Goal: Find specific fact: Find specific fact

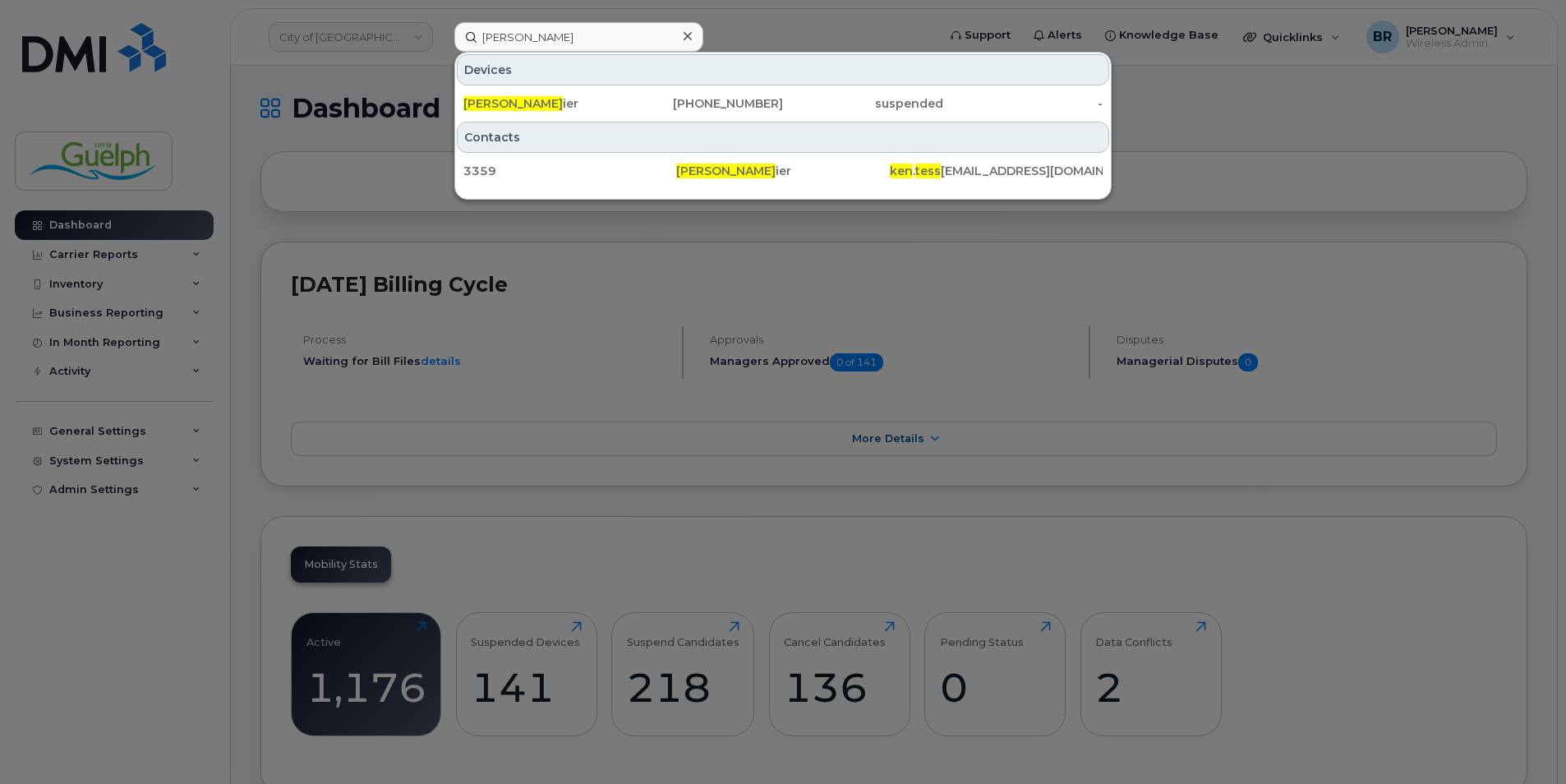
click at [686, 36] on icon at bounding box center [688, 36] width 8 height 14
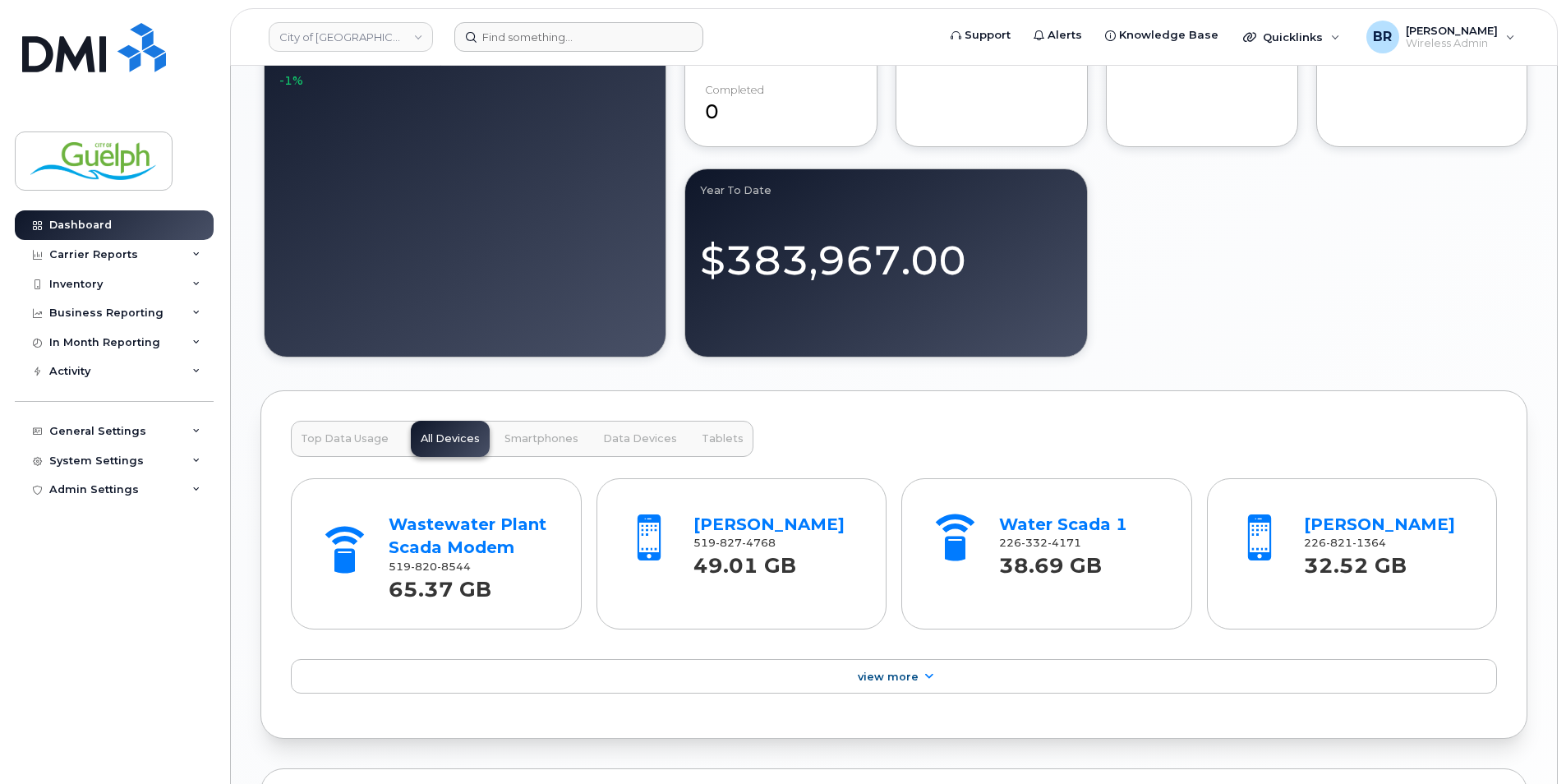
scroll to position [1396, 0]
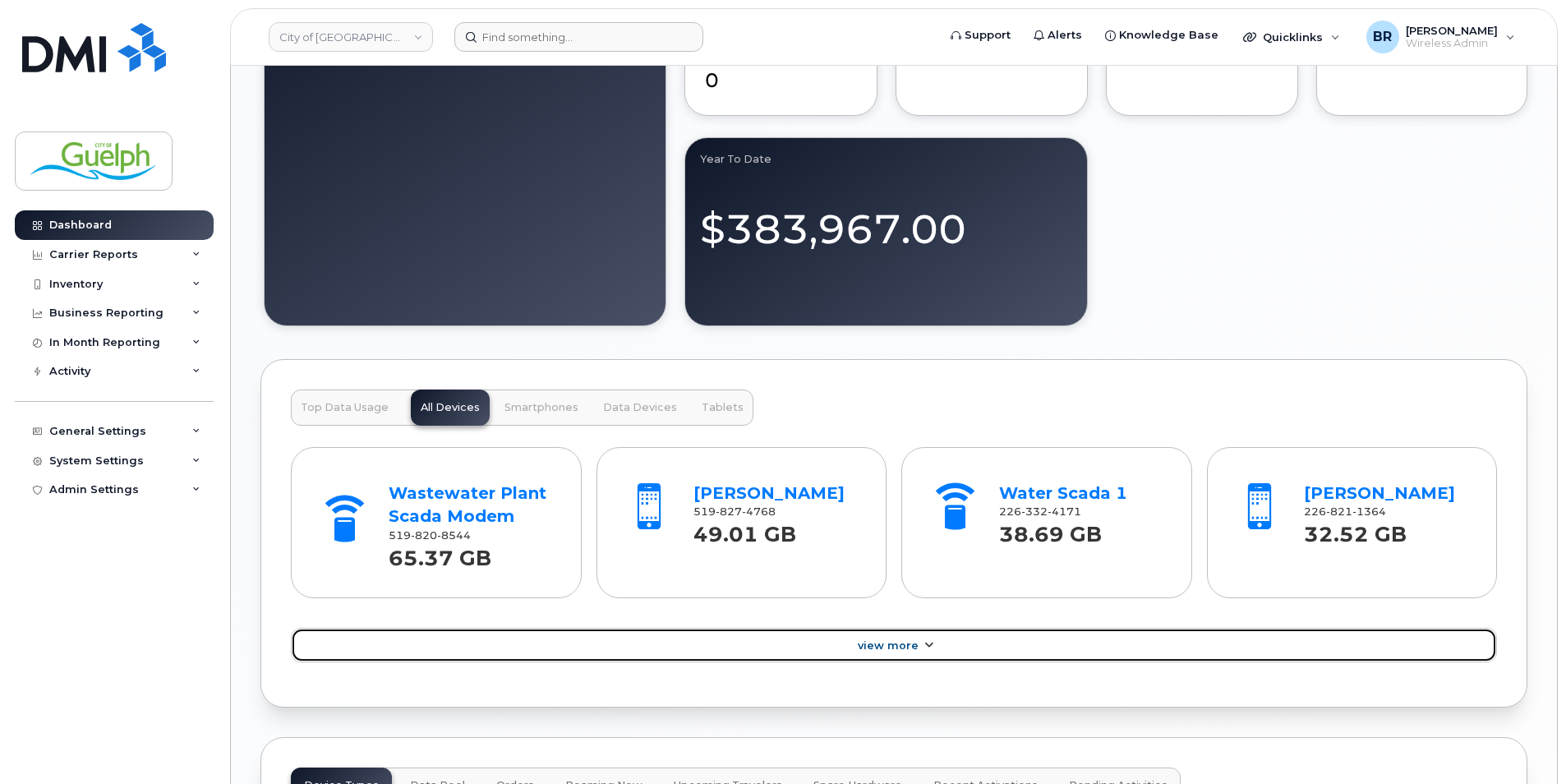
click at [906, 649] on span "View More" at bounding box center [888, 645] width 61 height 13
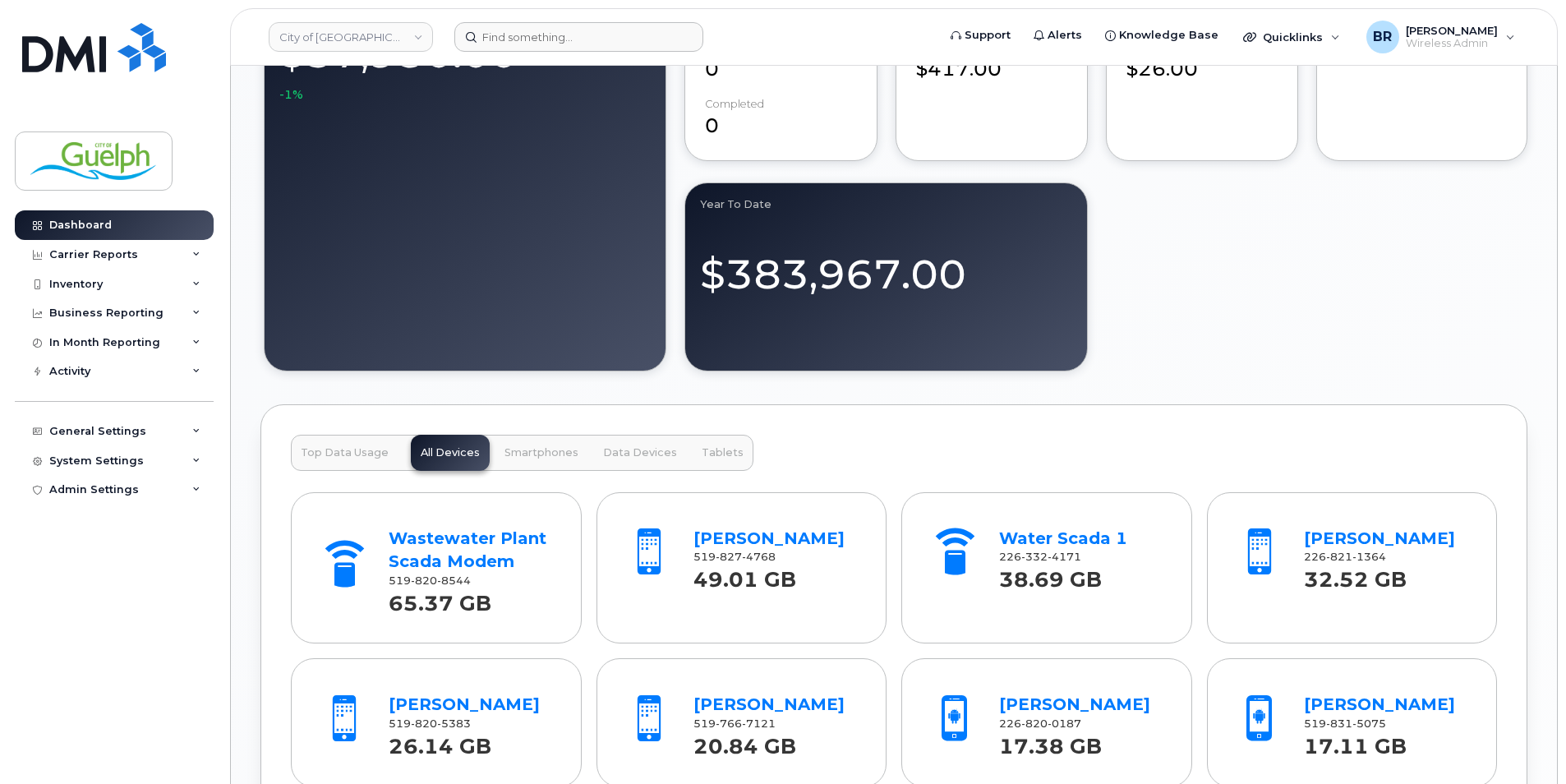
scroll to position [1232, 0]
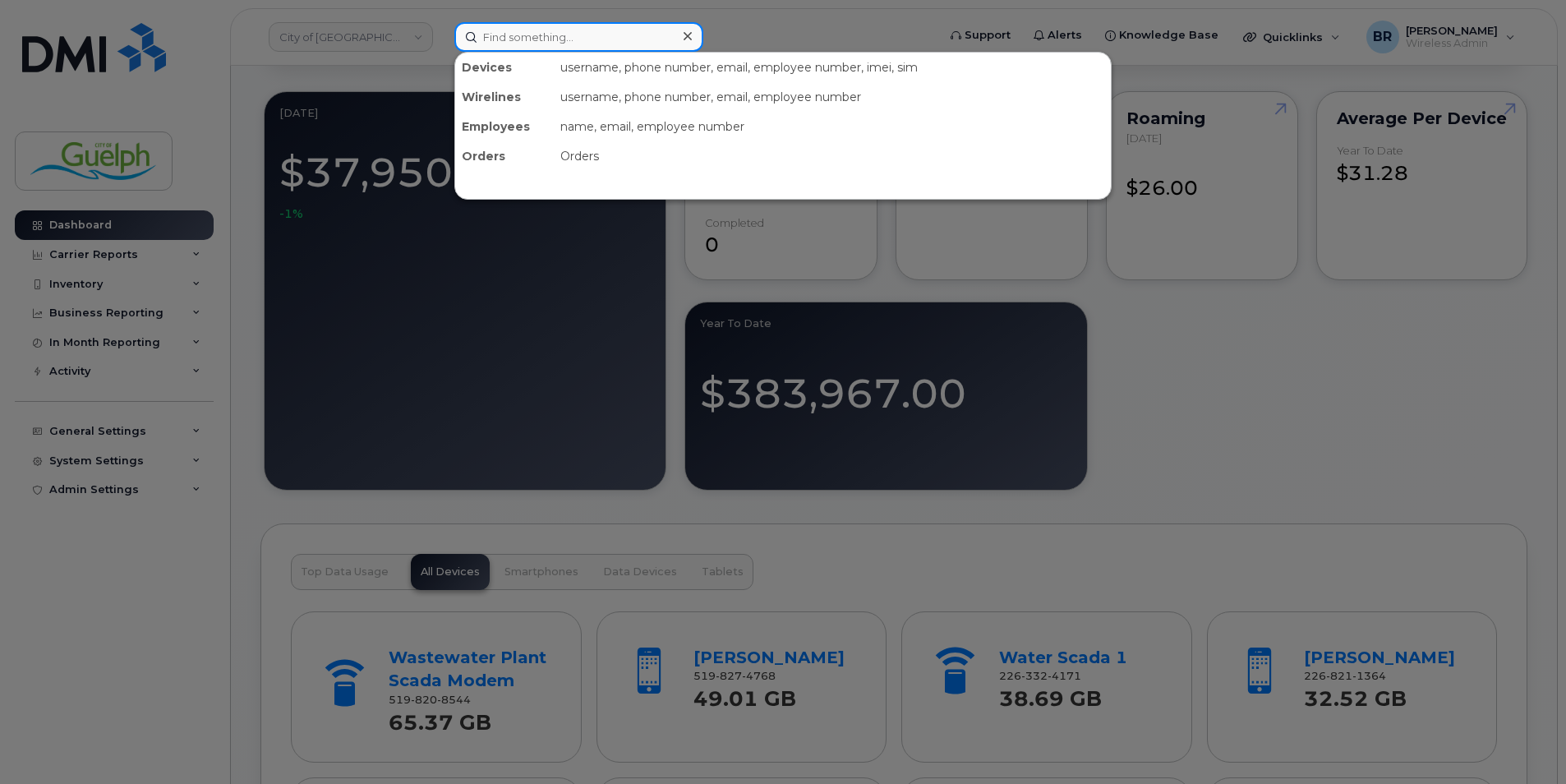
click at [523, 33] on input at bounding box center [579, 36] width 249 height 30
paste input "5197674901"
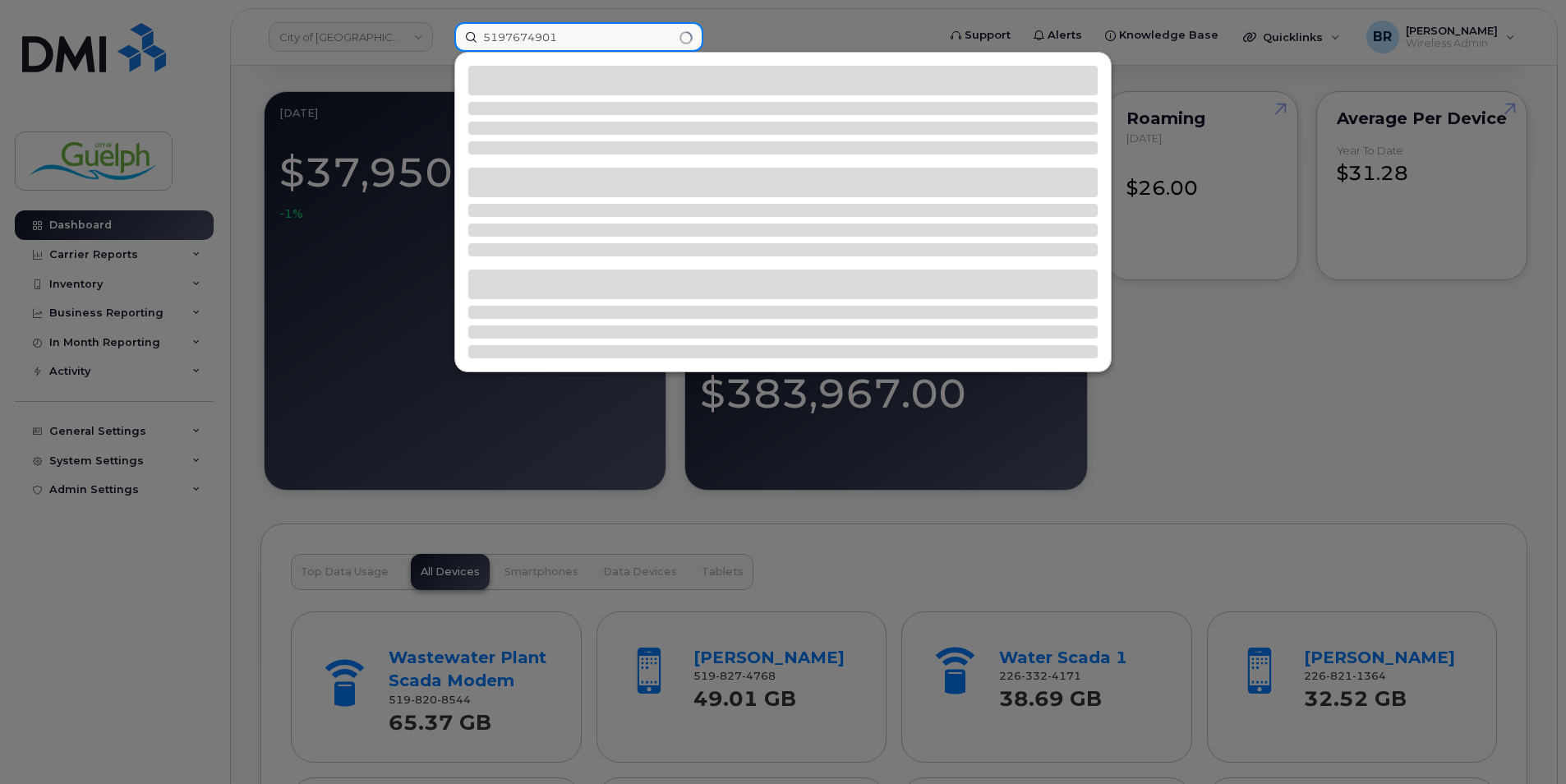
type input "5197674901"
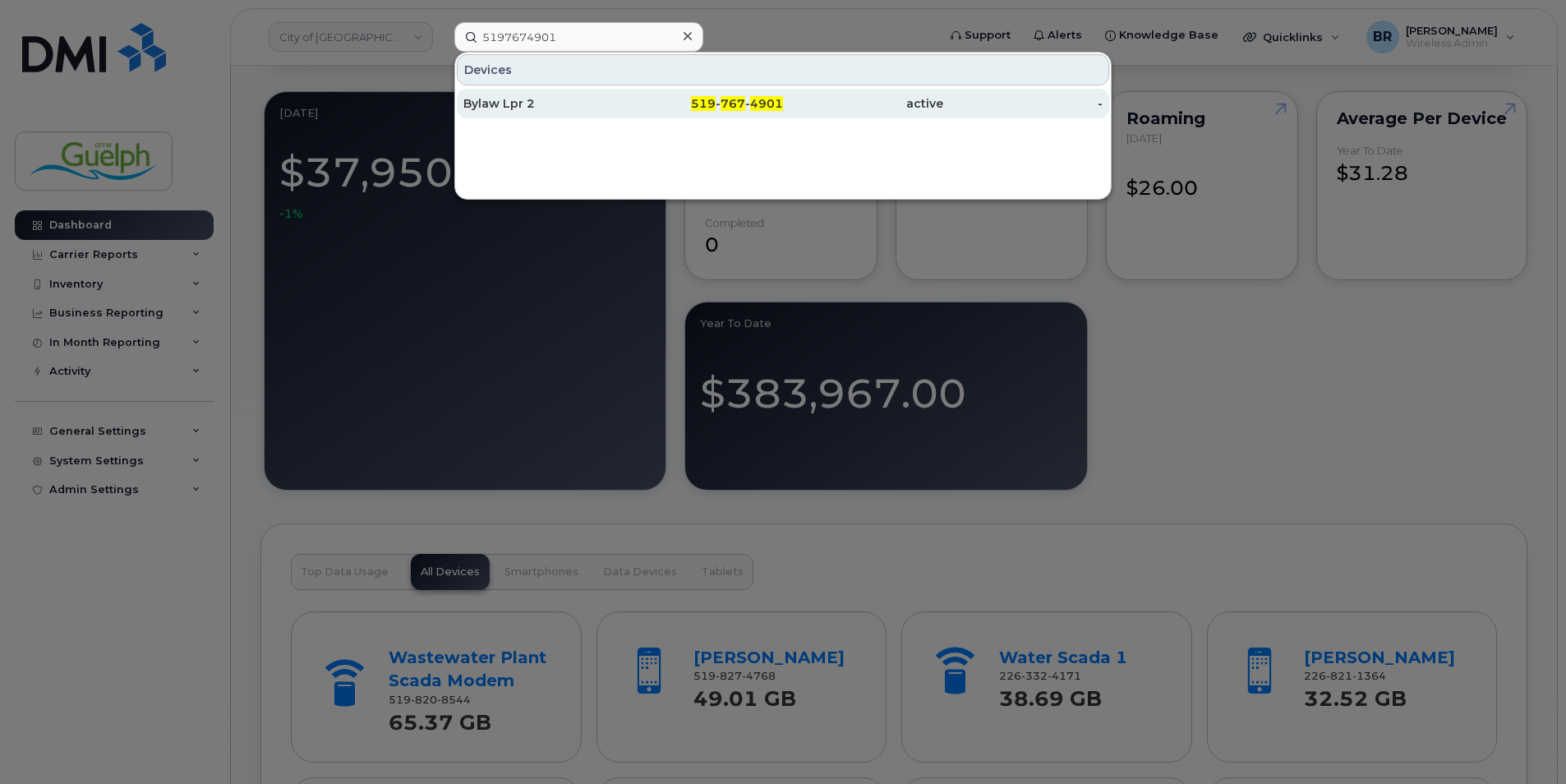
click at [540, 100] on div "Bylaw Lpr 2" at bounding box center [543, 103] width 160 height 16
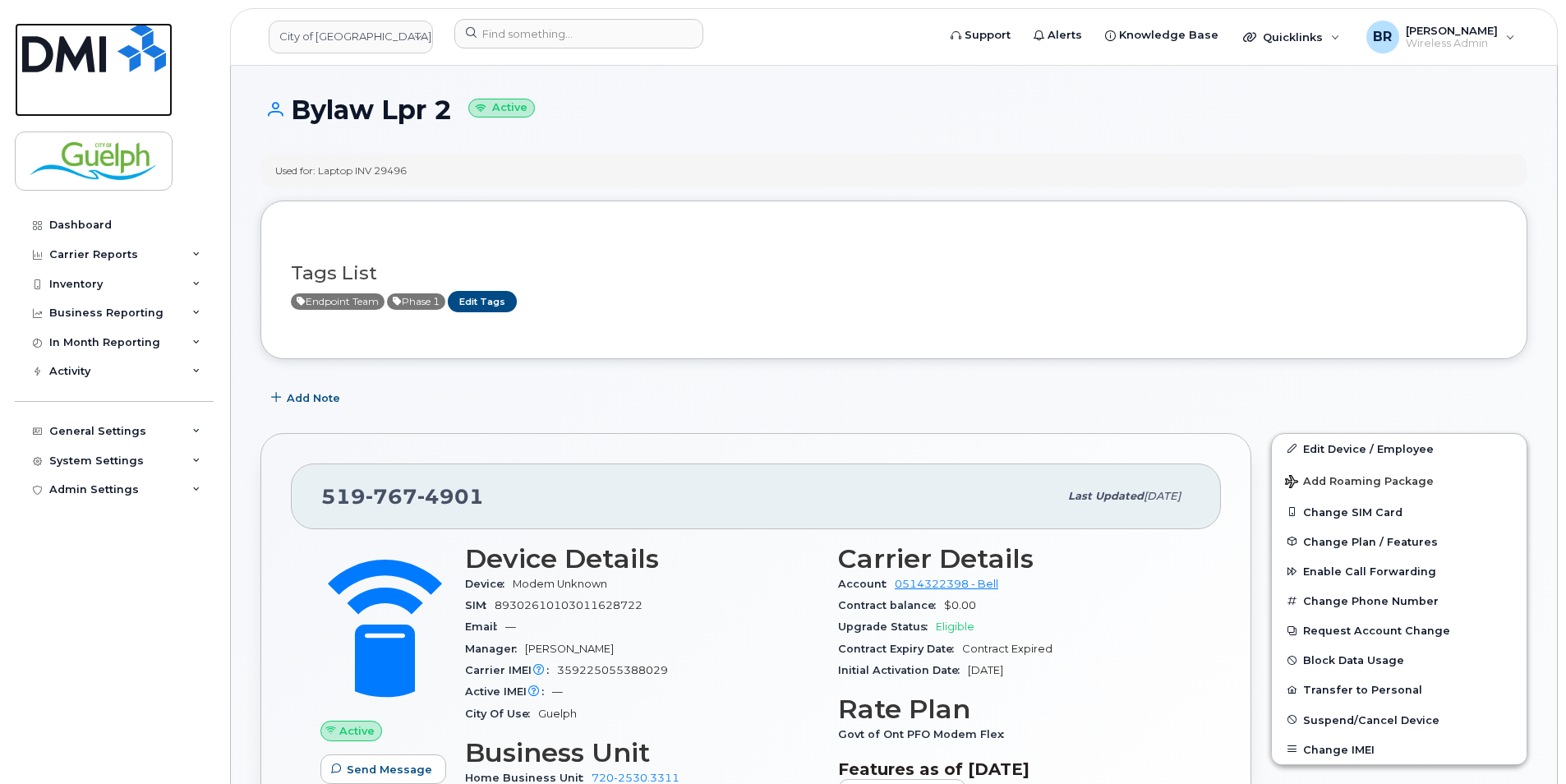
click at [125, 59] on img at bounding box center [94, 47] width 144 height 49
